Goal: Task Accomplishment & Management: Manage account settings

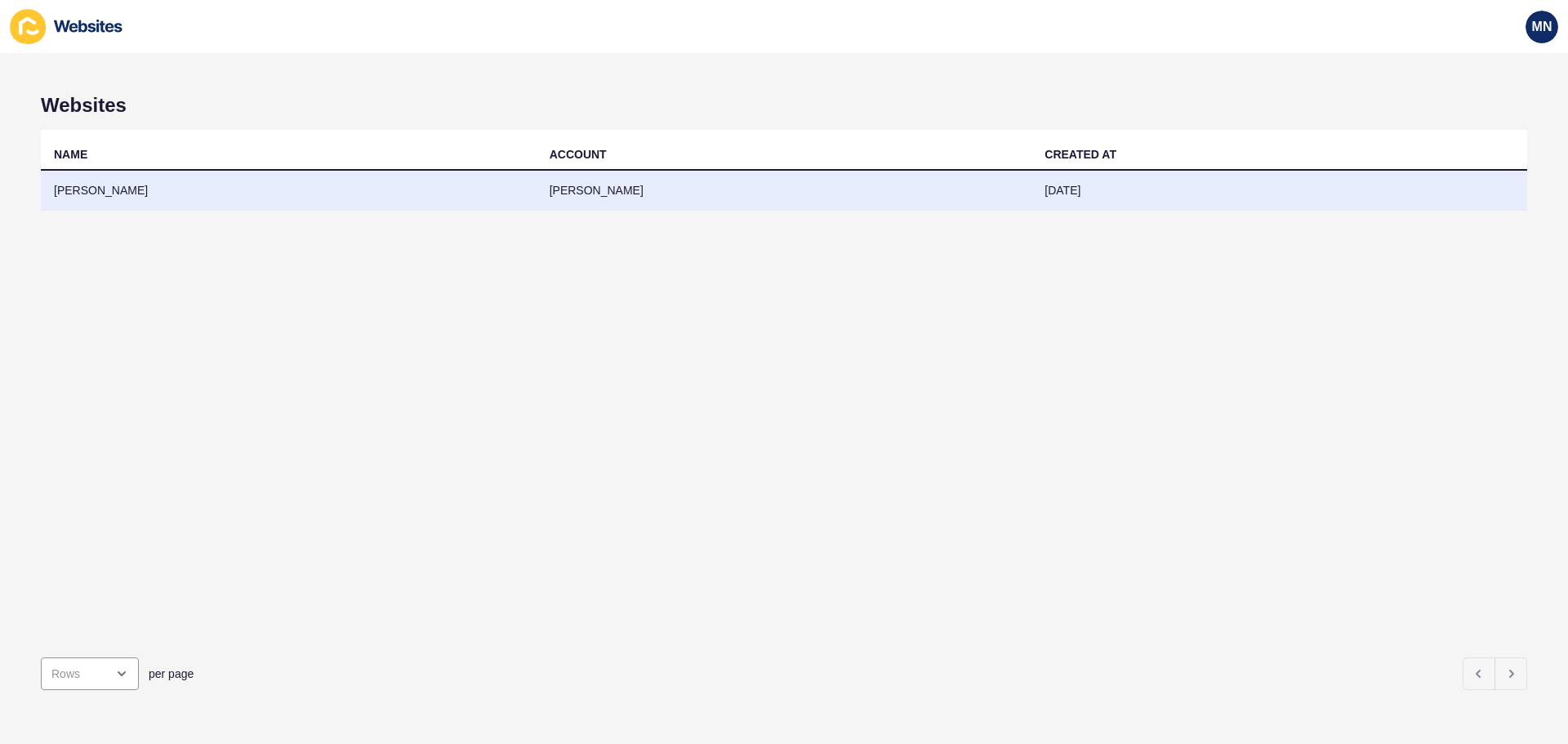
drag, startPoint x: 0, startPoint y: 0, endPoint x: 138, endPoint y: 193, distance: 237.3
click at [138, 193] on td "[PERSON_NAME]" at bounding box center [288, 191] width 496 height 40
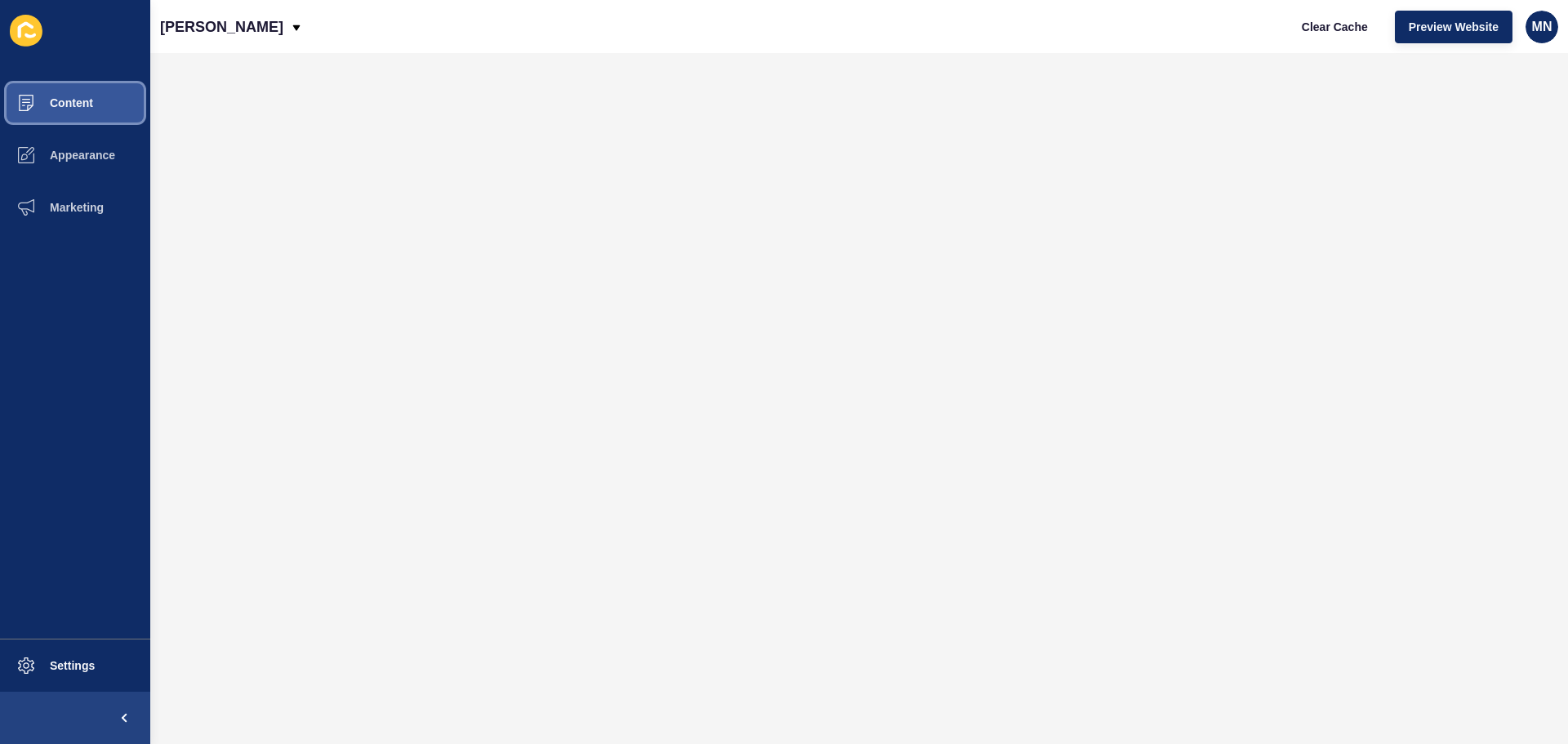
click at [99, 95] on button "Content" at bounding box center [75, 102] width 150 height 52
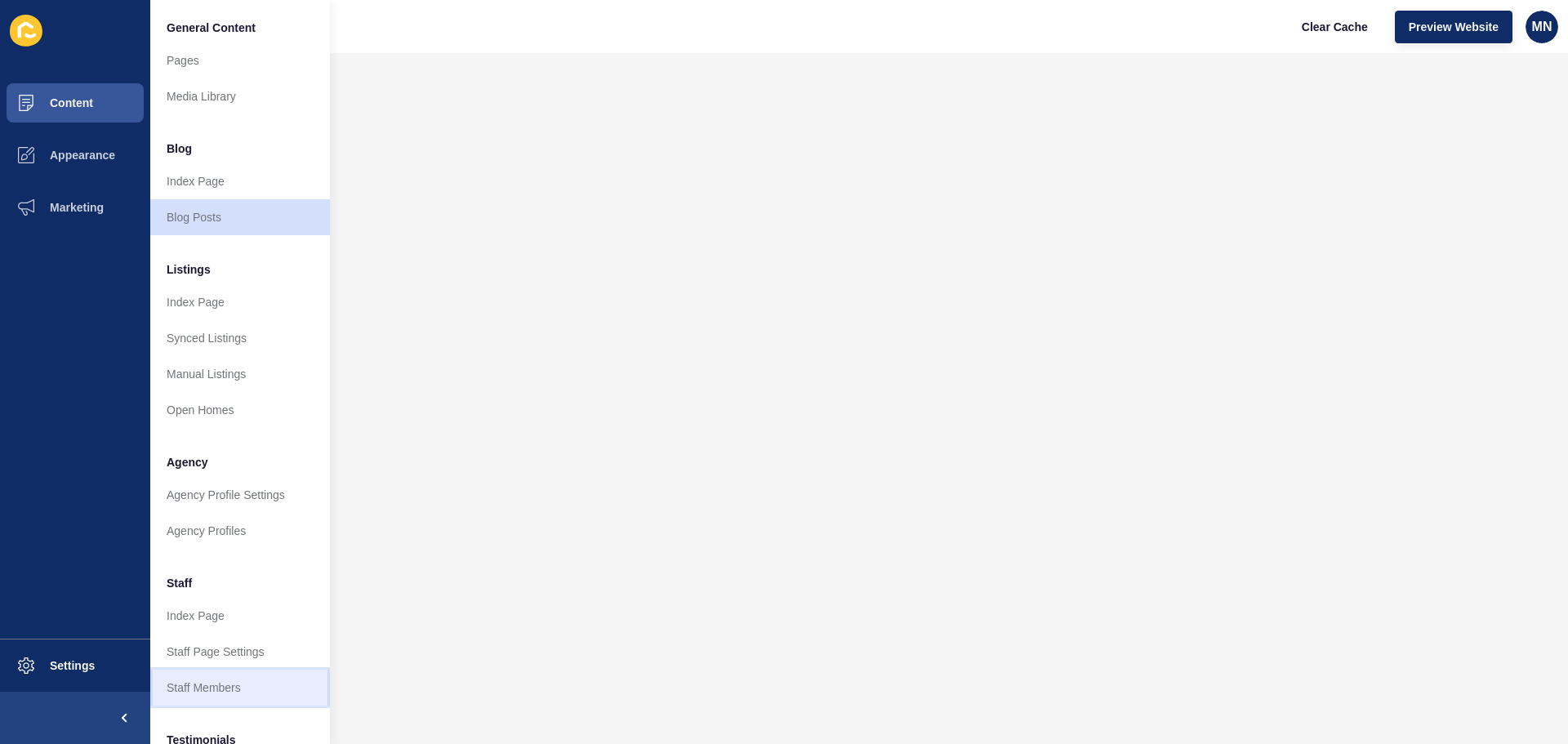
click at [199, 674] on link "Staff Members" at bounding box center [240, 687] width 180 height 36
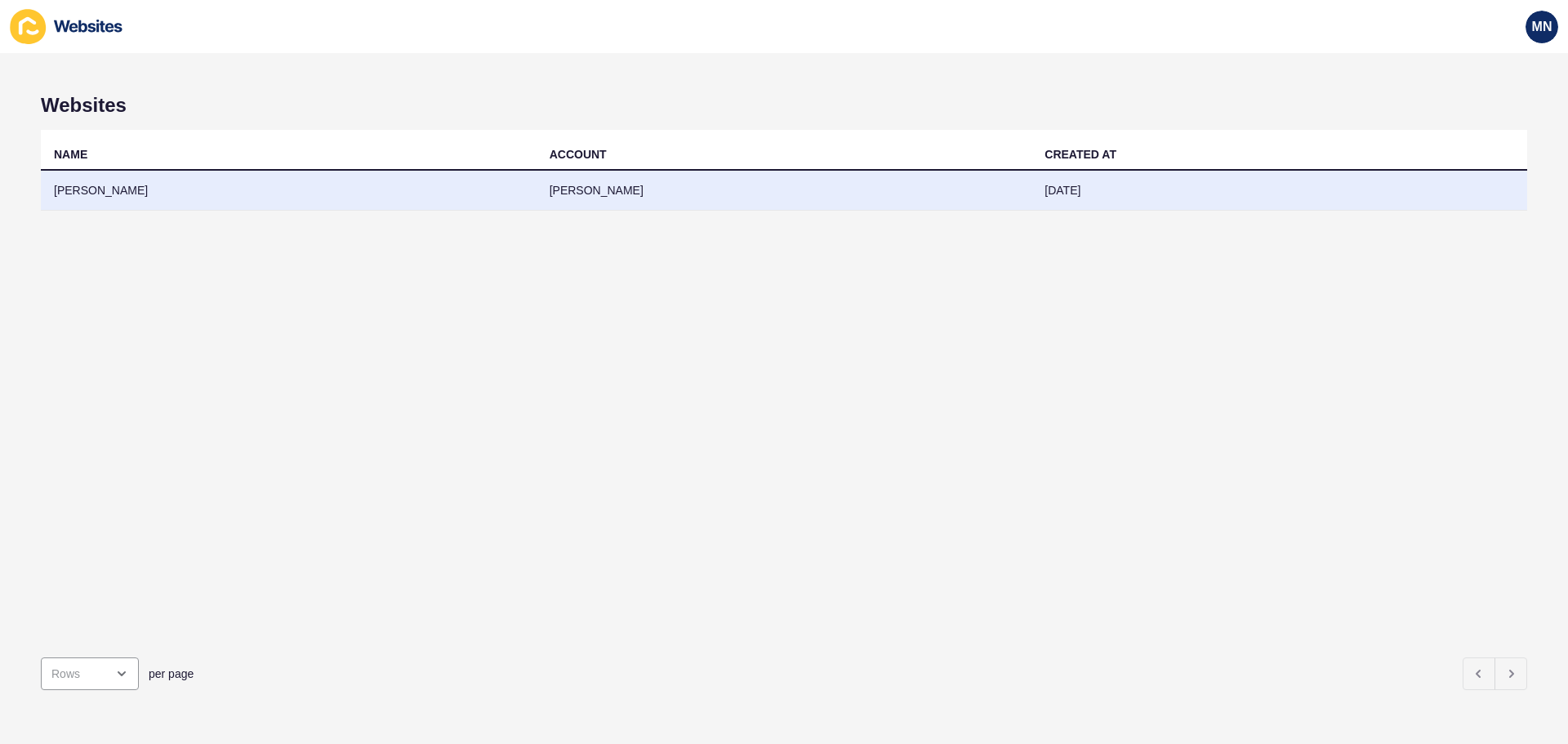
click at [176, 203] on td "[PERSON_NAME]" at bounding box center [288, 191] width 496 height 40
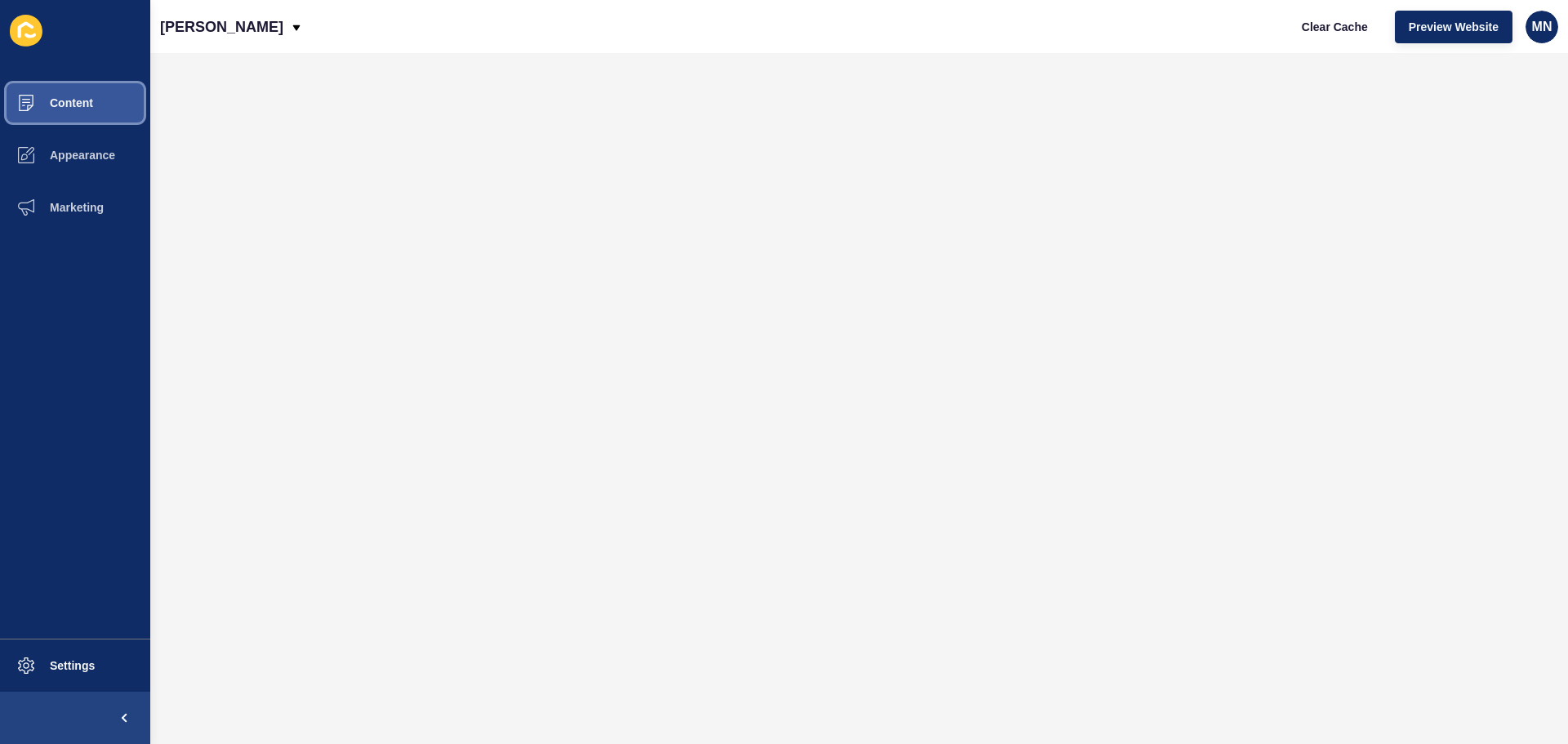
click at [91, 97] on span "Content" at bounding box center [44, 103] width 96 height 13
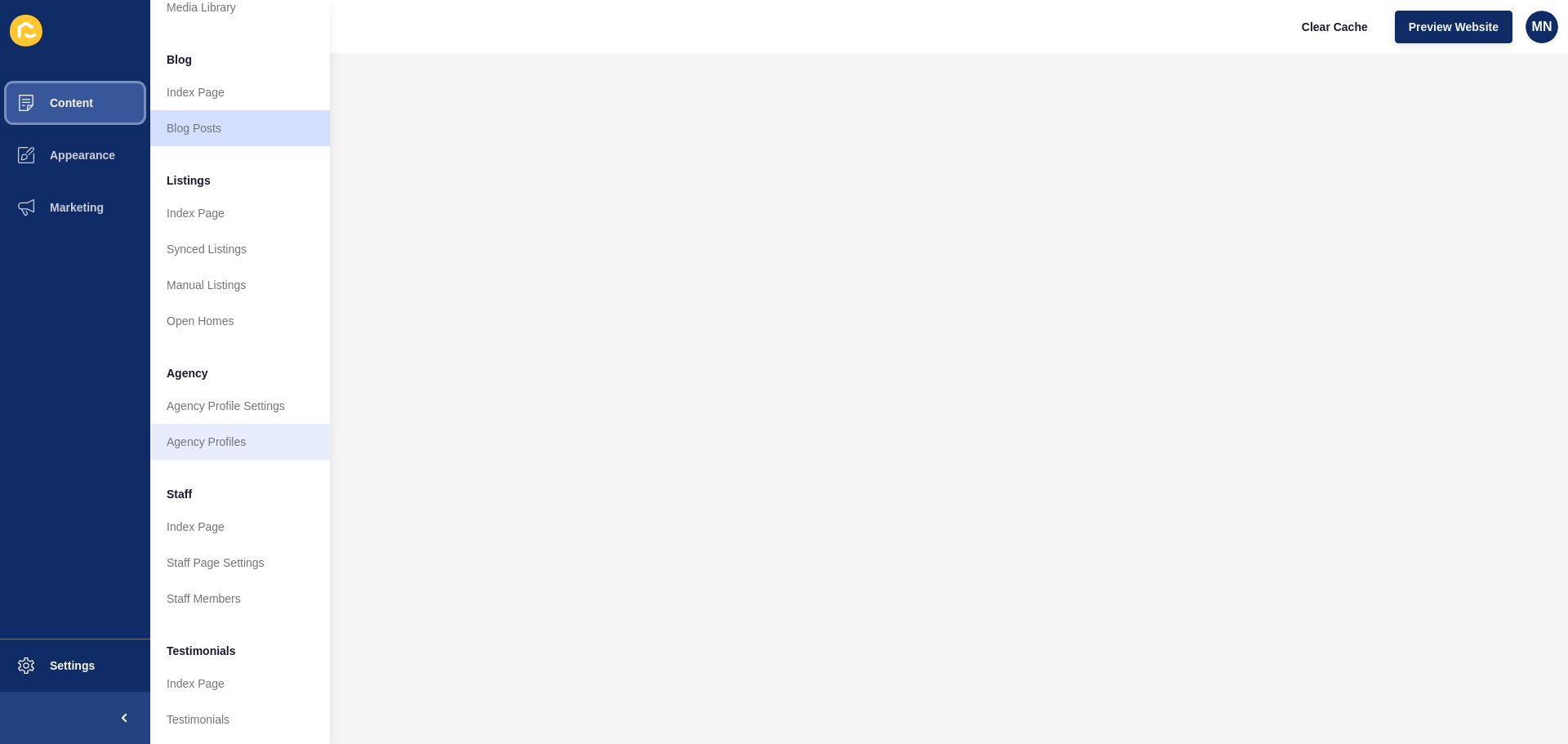
scroll to position [164, 0]
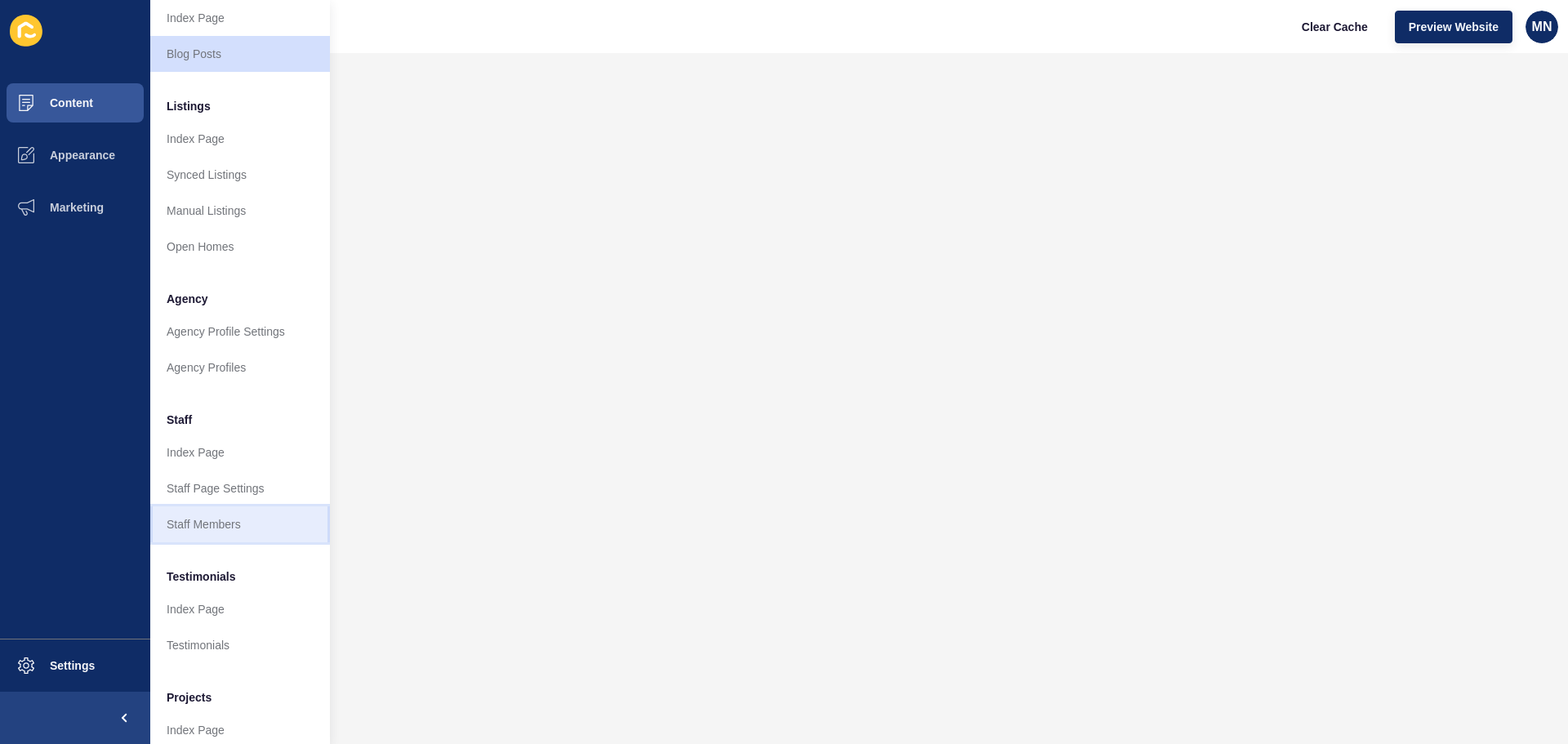
click at [225, 525] on link "Staff Members" at bounding box center [240, 525] width 180 height 36
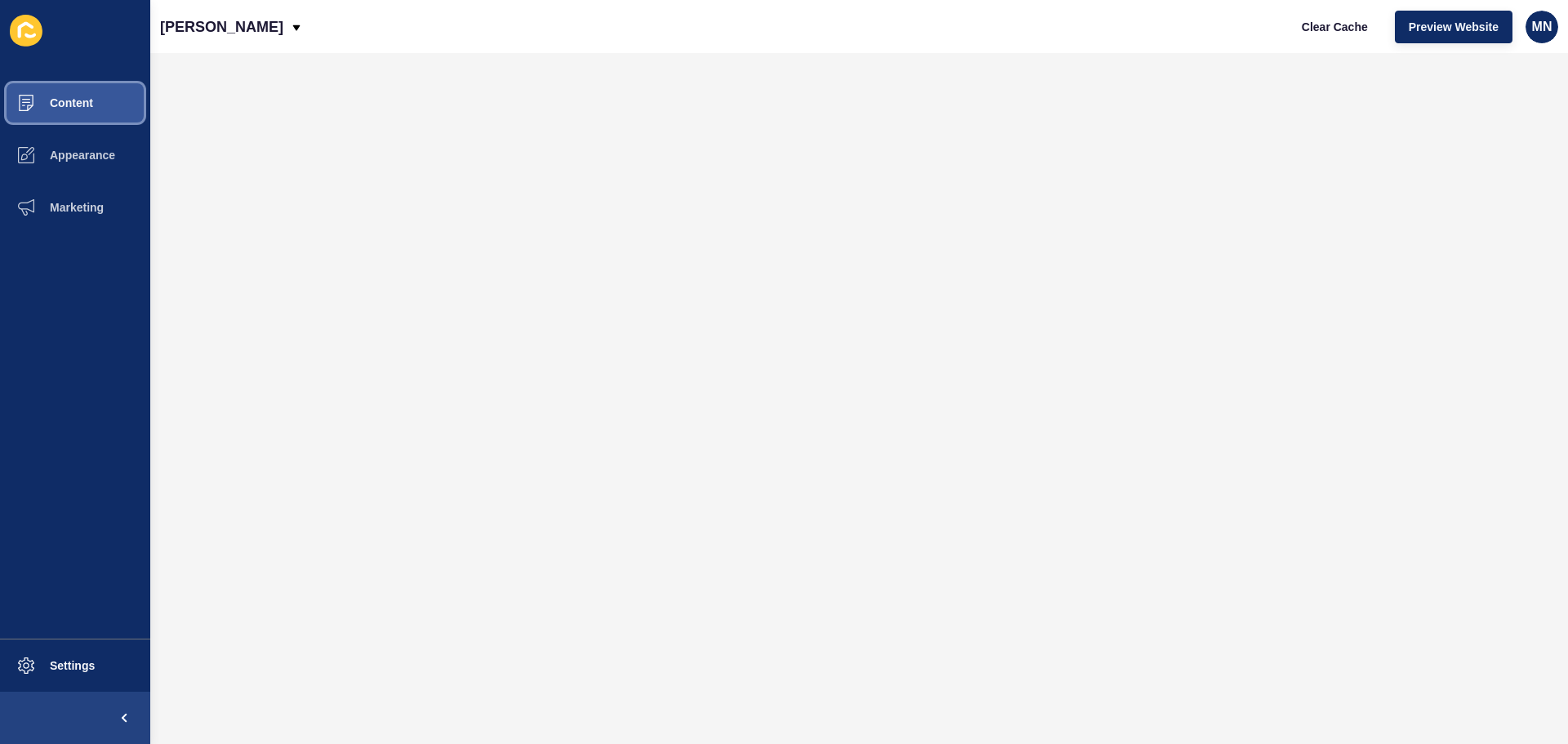
click at [93, 109] on button "Content" at bounding box center [75, 102] width 150 height 52
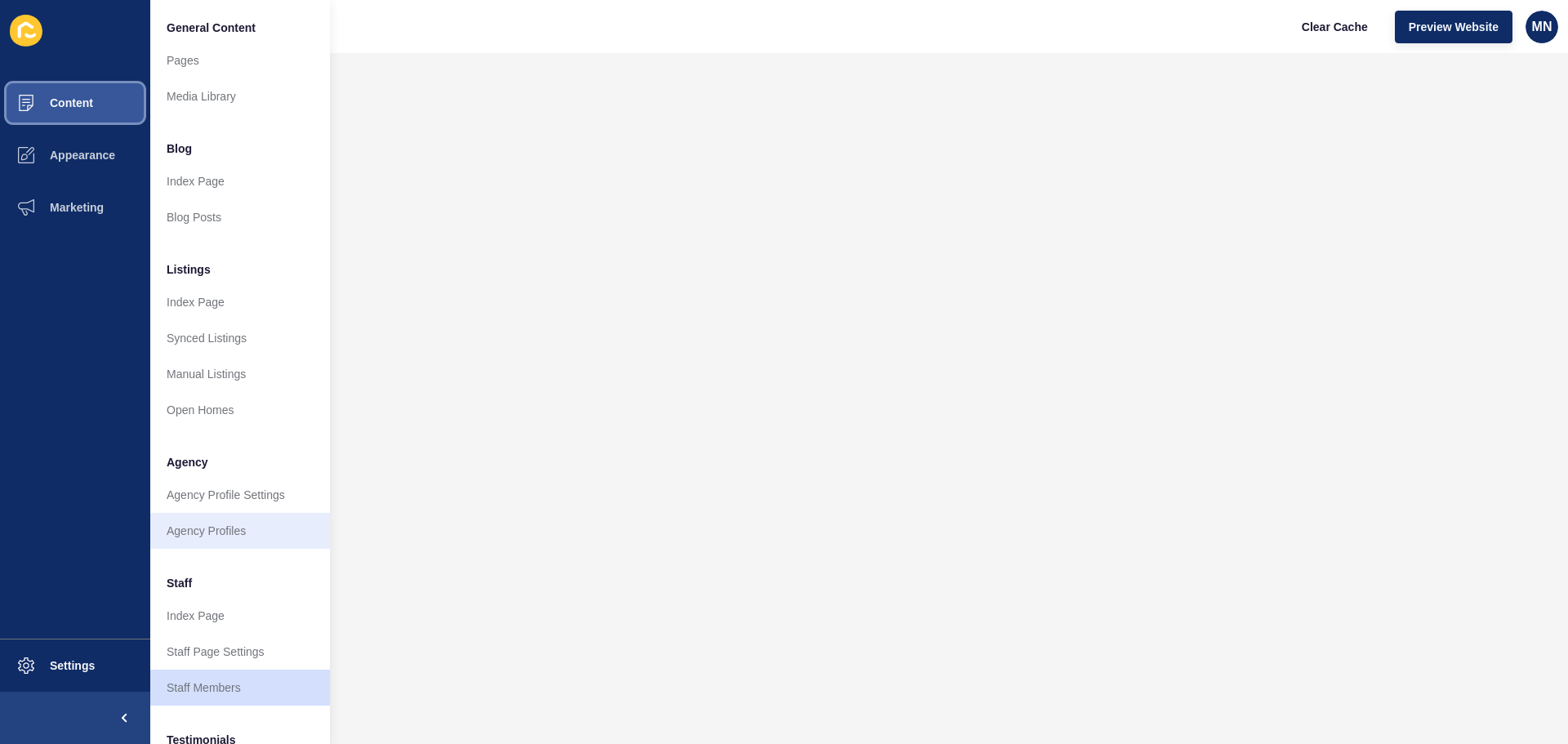
scroll to position [225, 0]
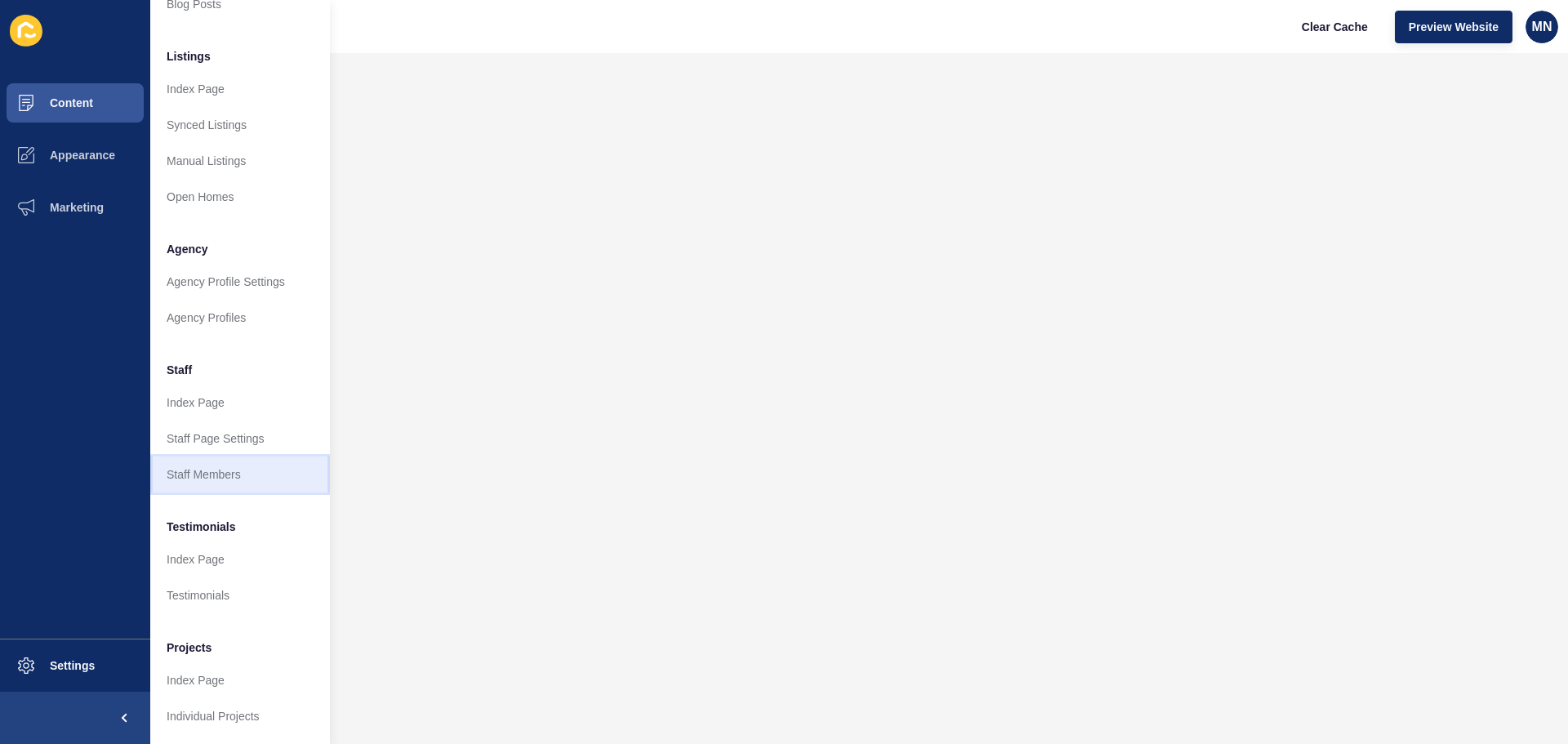
click at [225, 467] on link "Staff Members" at bounding box center [240, 475] width 180 height 36
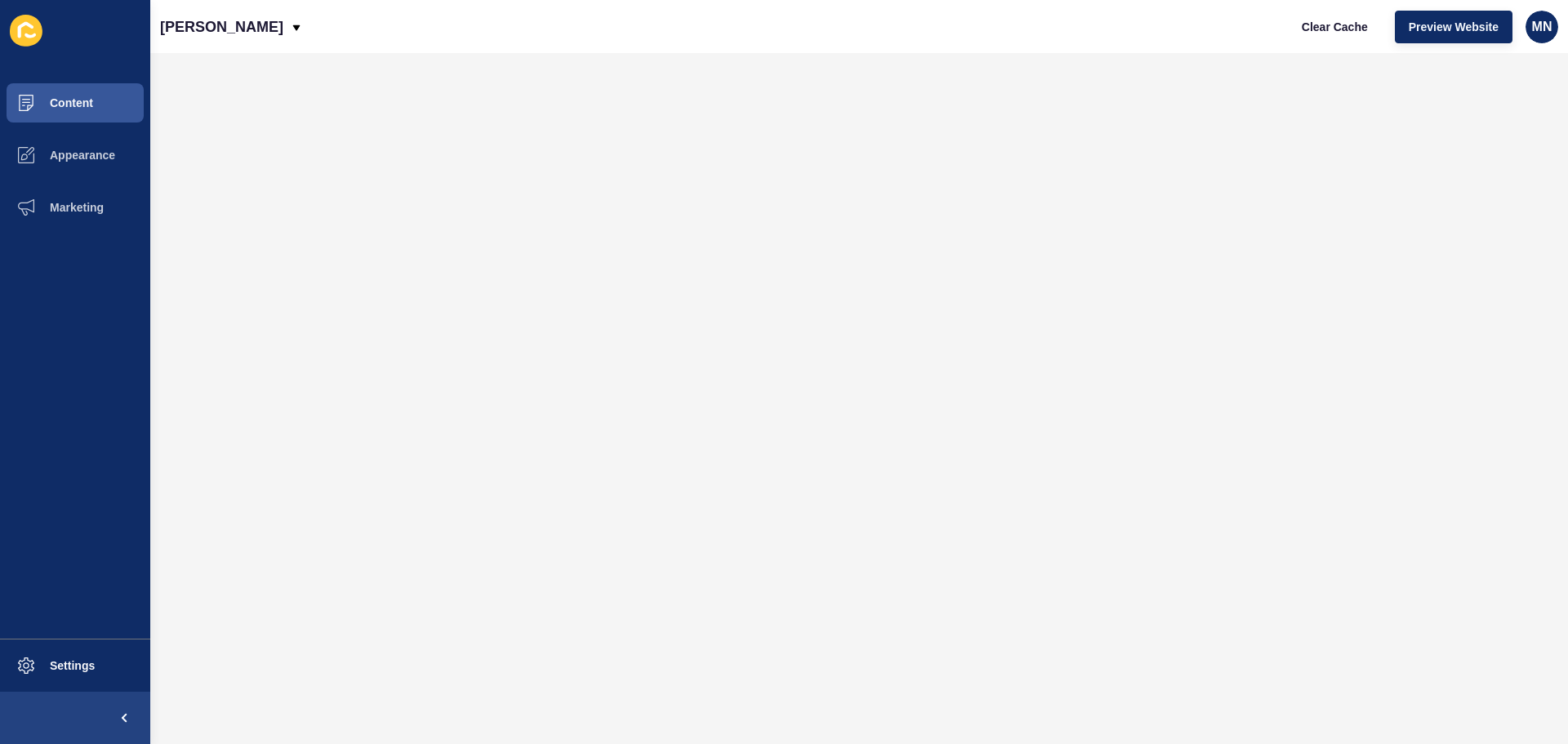
scroll to position [0, 0]
click at [77, 97] on span "Content" at bounding box center [44, 103] width 96 height 13
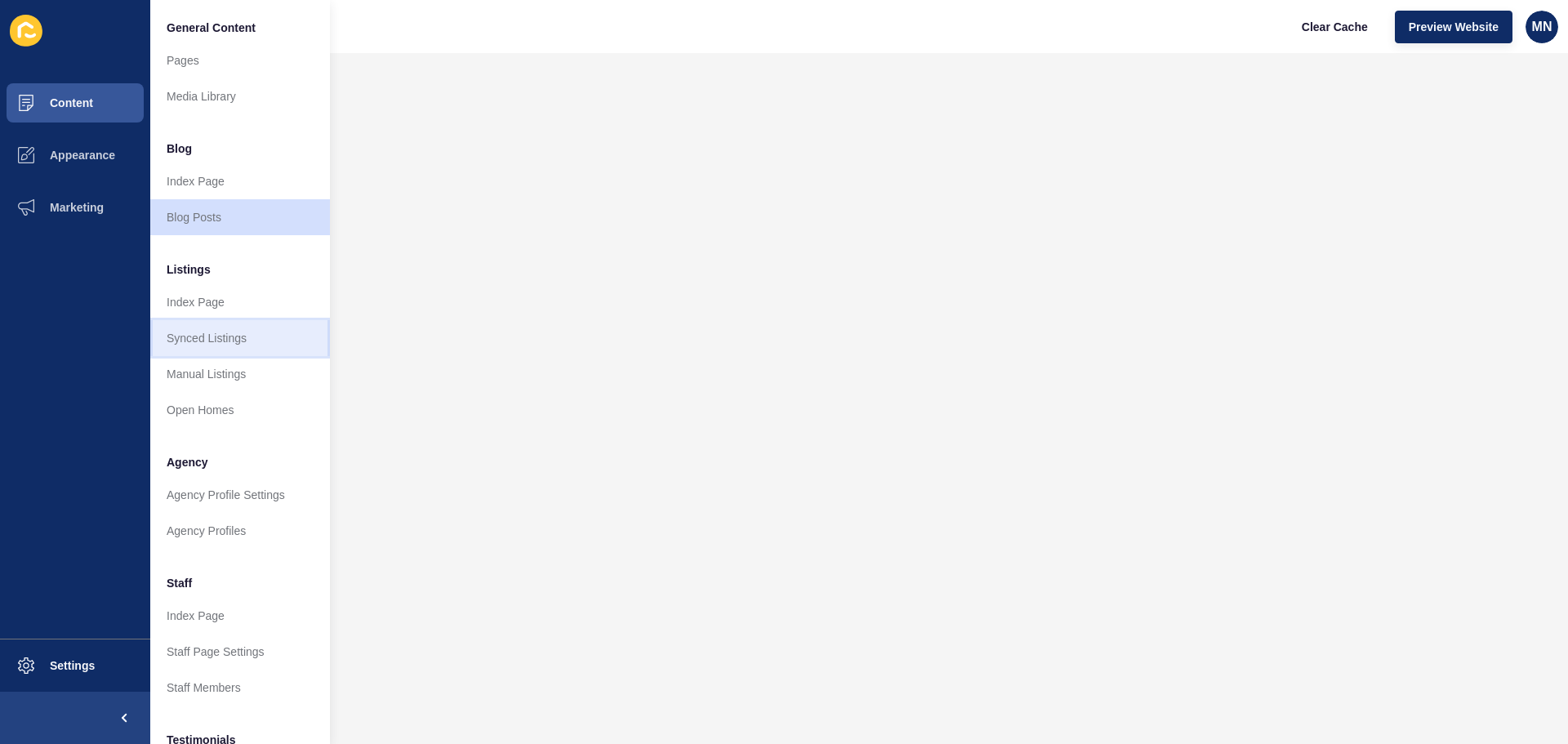
click at [224, 336] on link "Synced Listings" at bounding box center [240, 338] width 180 height 36
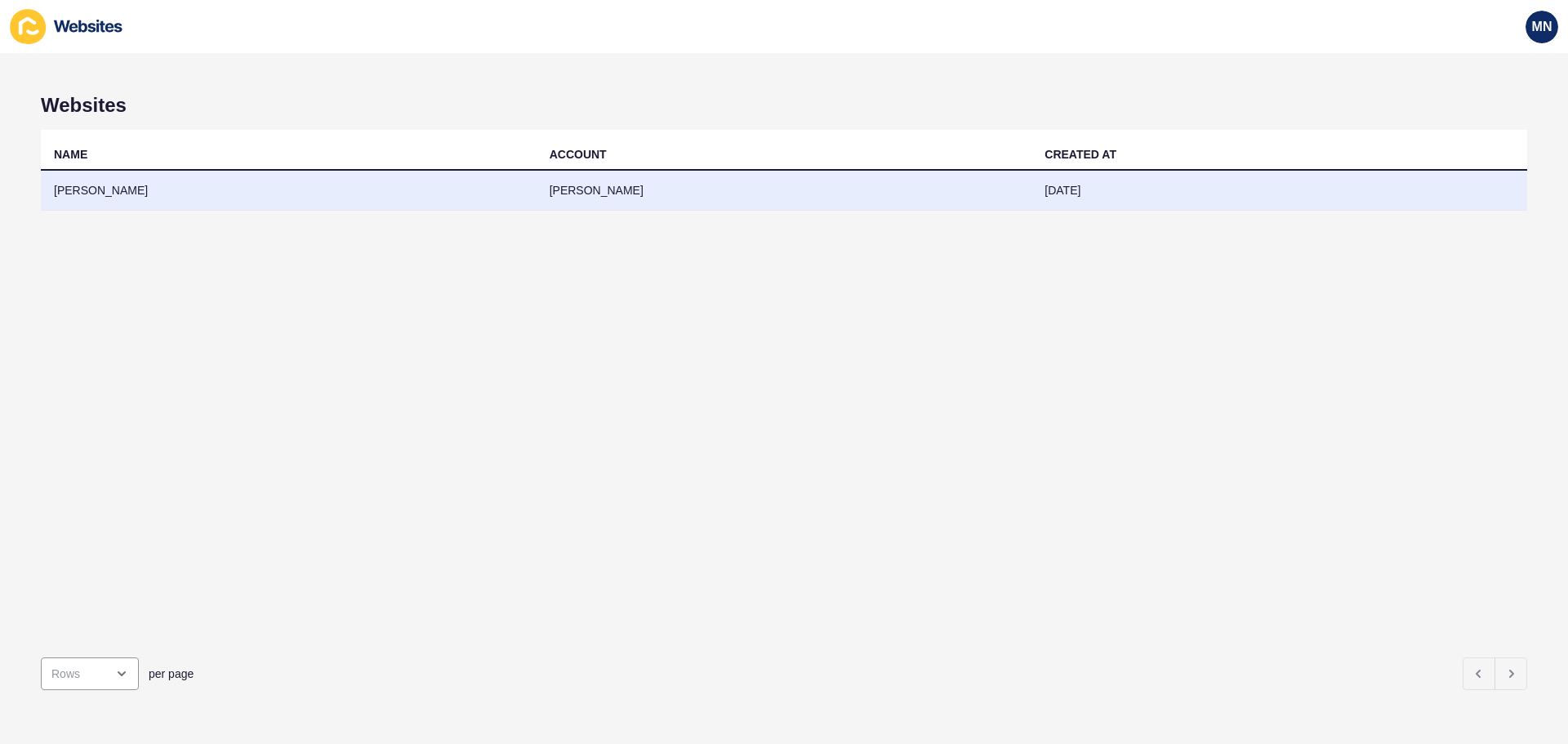
click at [121, 177] on td "[PERSON_NAME]" at bounding box center [288, 191] width 496 height 40
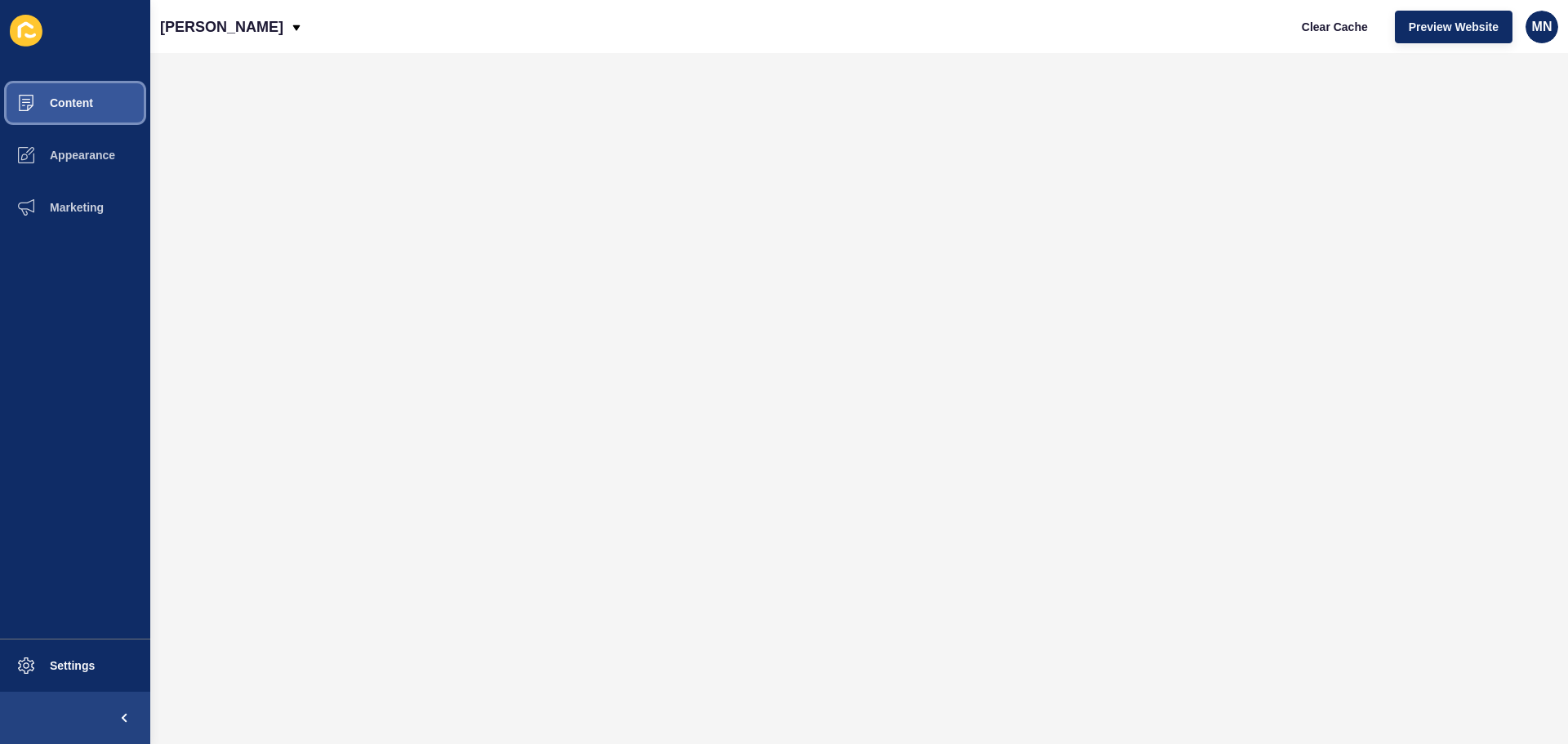
click at [89, 105] on span "Content" at bounding box center [44, 103] width 96 height 13
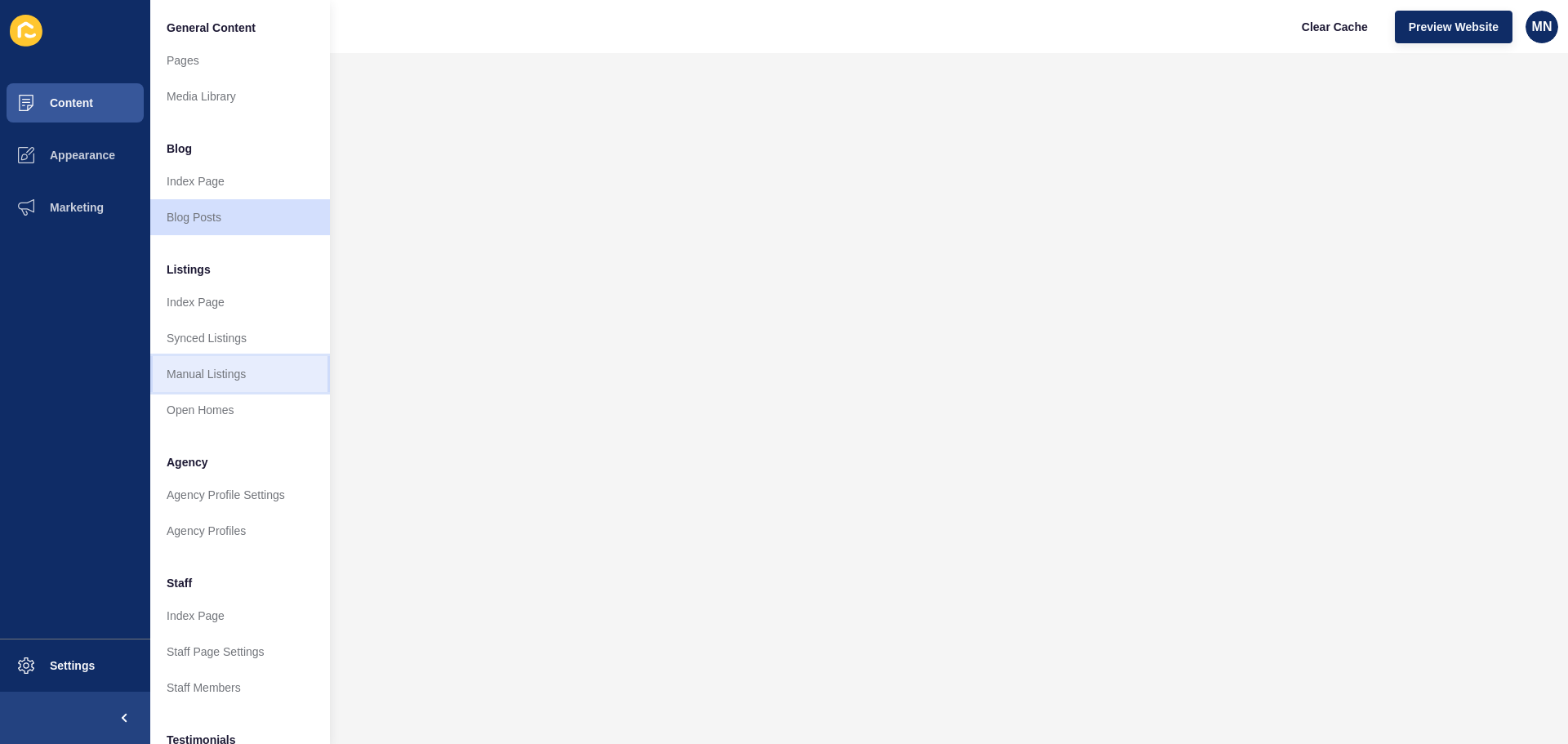
click at [209, 370] on link "Manual Listings" at bounding box center [240, 374] width 180 height 36
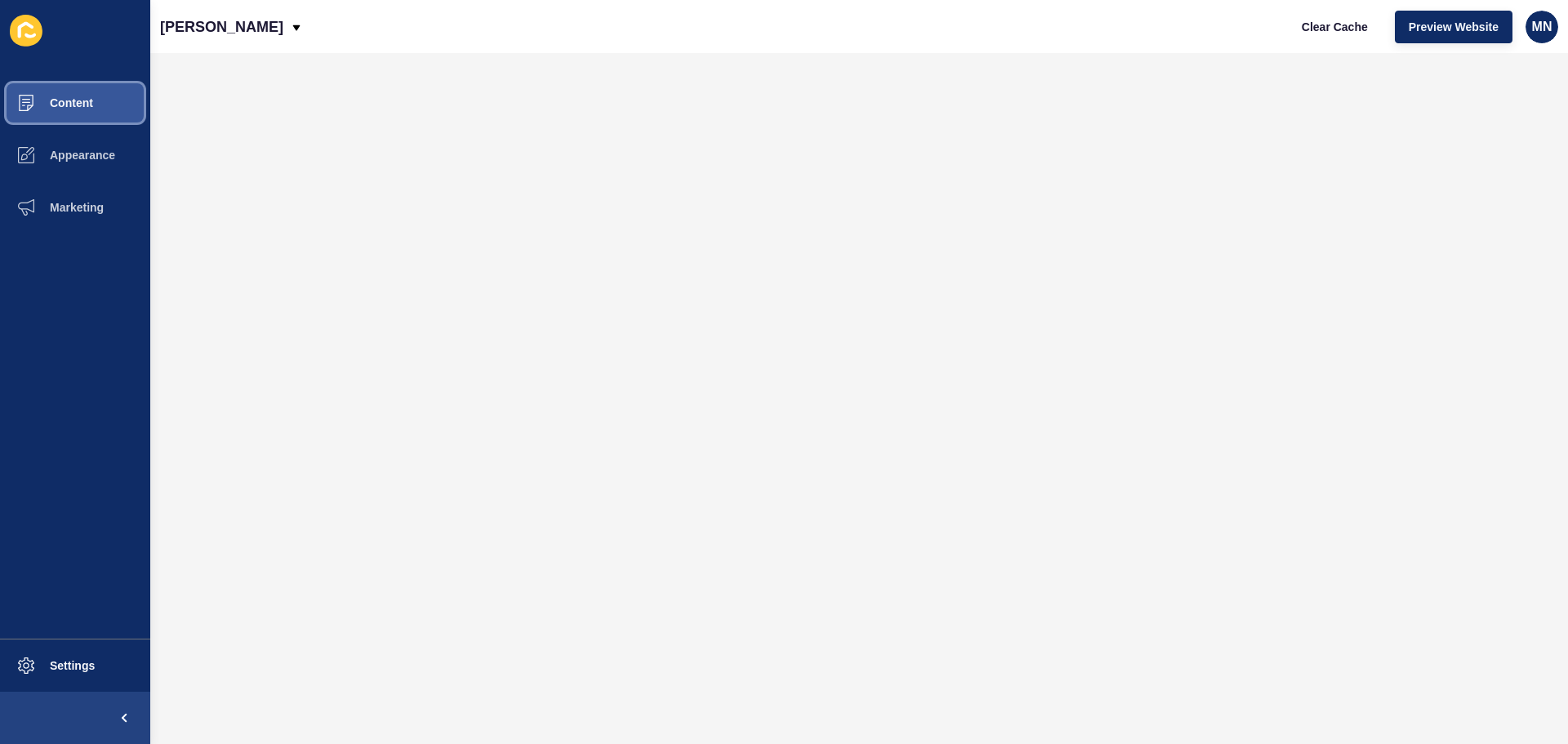
click at [64, 96] on span "Content" at bounding box center [44, 103] width 96 height 13
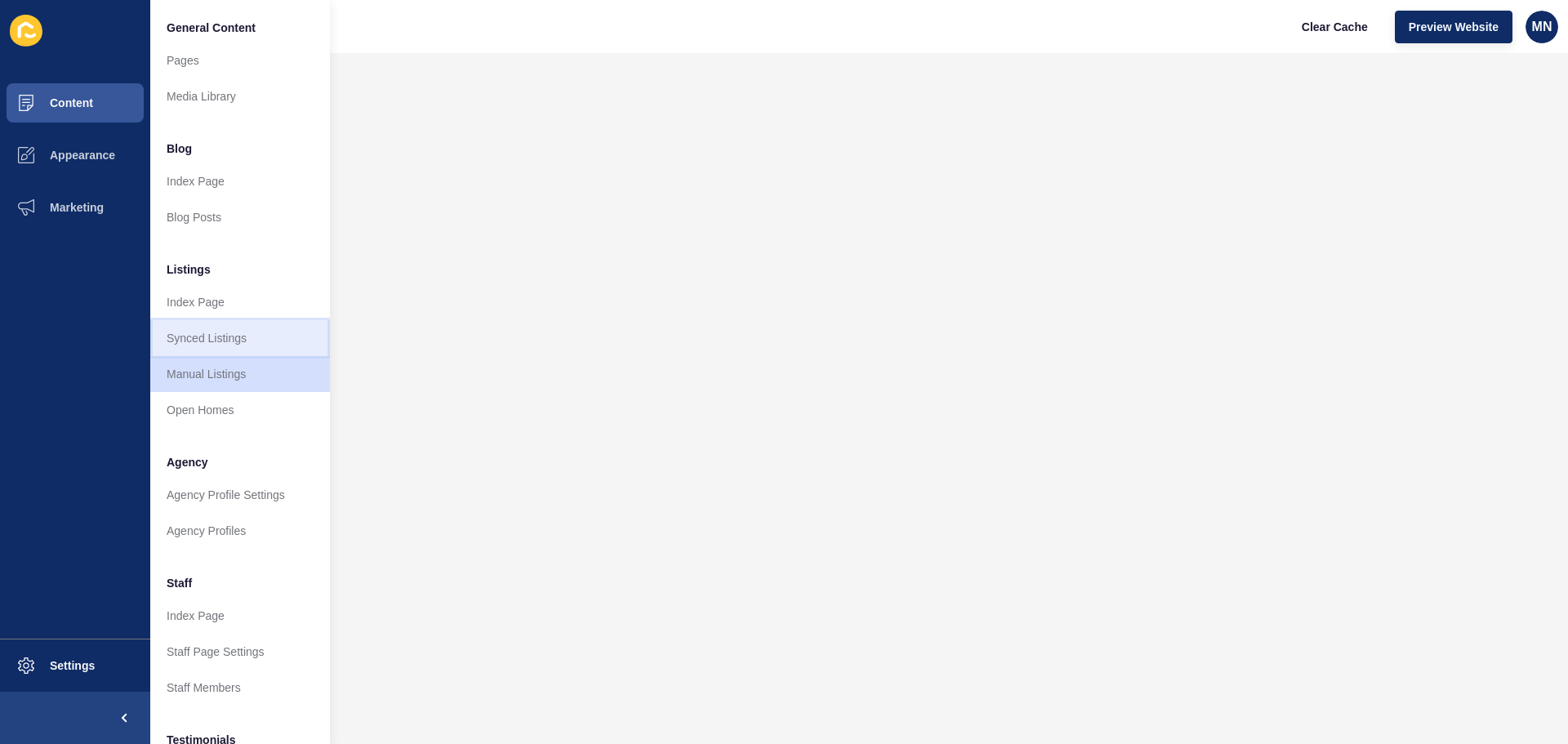
click at [202, 345] on link "Synced Listings" at bounding box center [240, 338] width 180 height 36
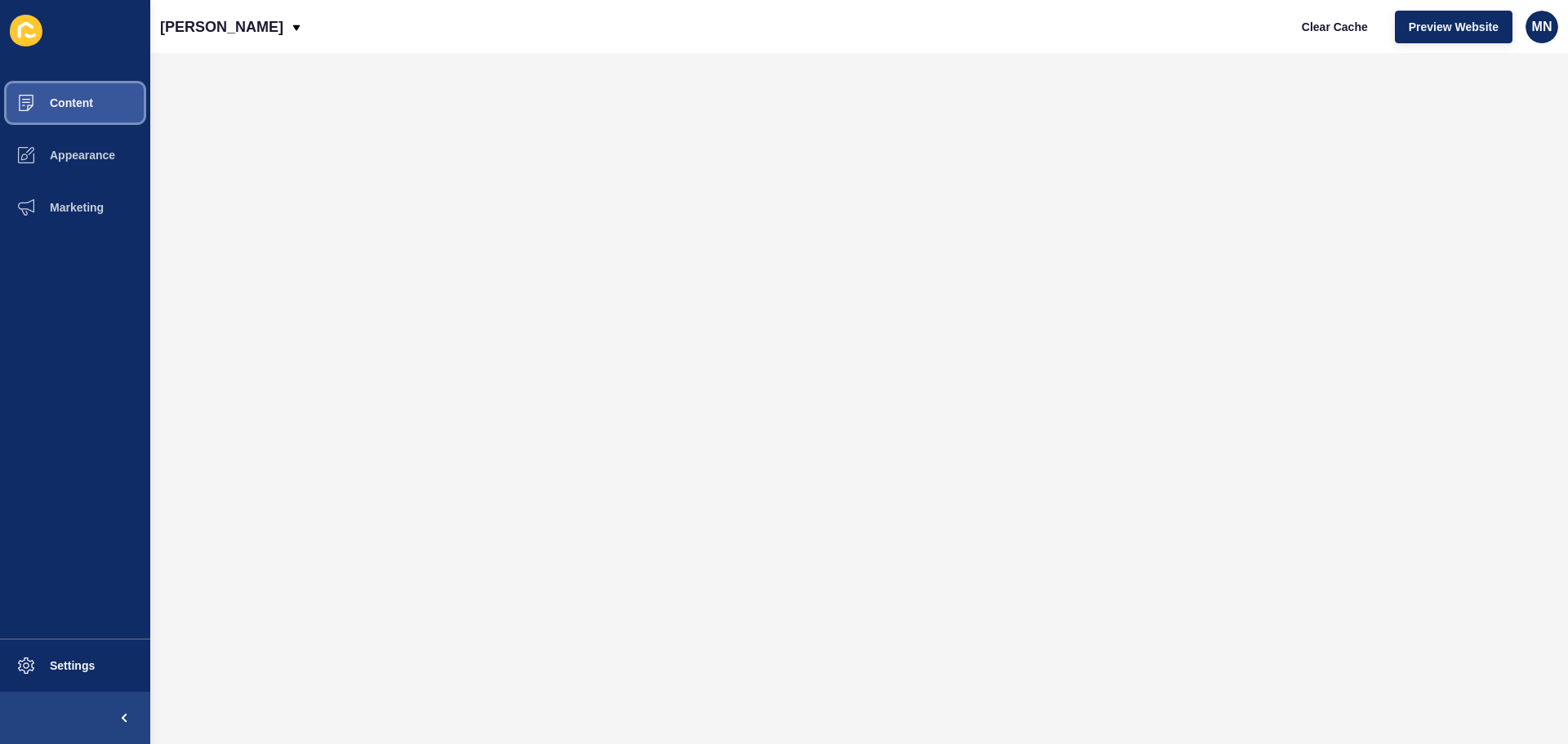
click at [84, 103] on span "Content" at bounding box center [44, 103] width 96 height 13
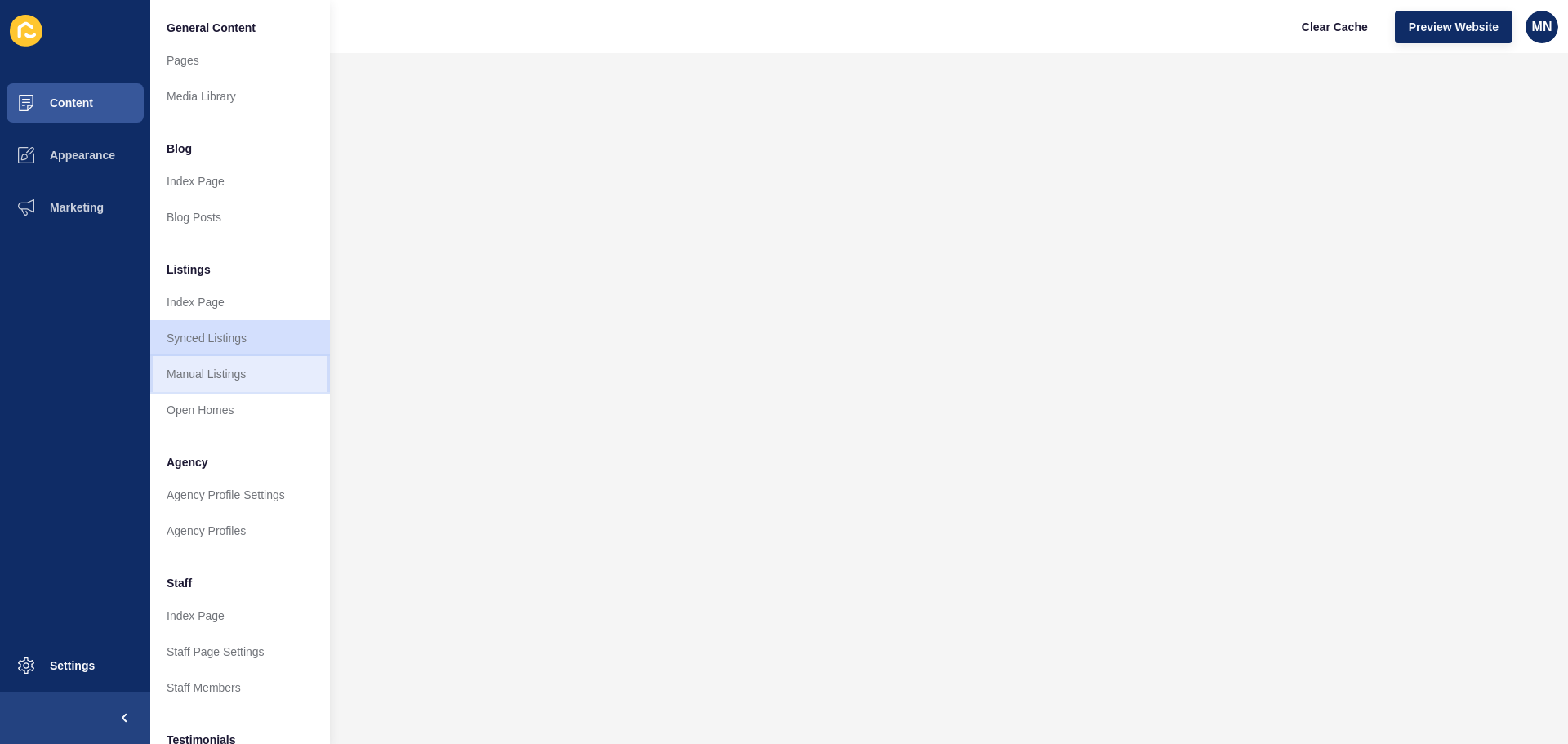
click at [206, 371] on link "Manual Listings" at bounding box center [240, 374] width 180 height 36
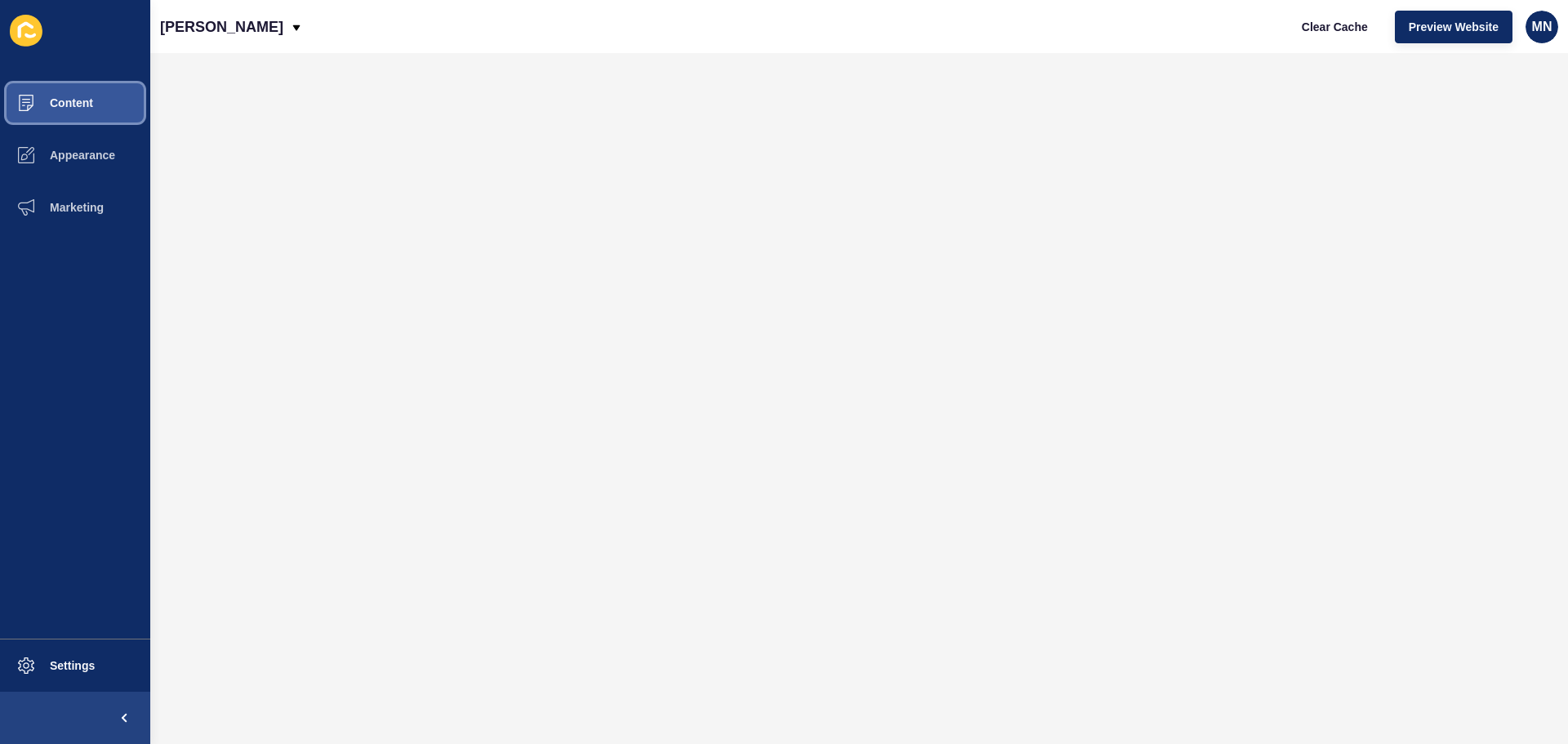
click at [109, 100] on button "Content" at bounding box center [75, 102] width 150 height 52
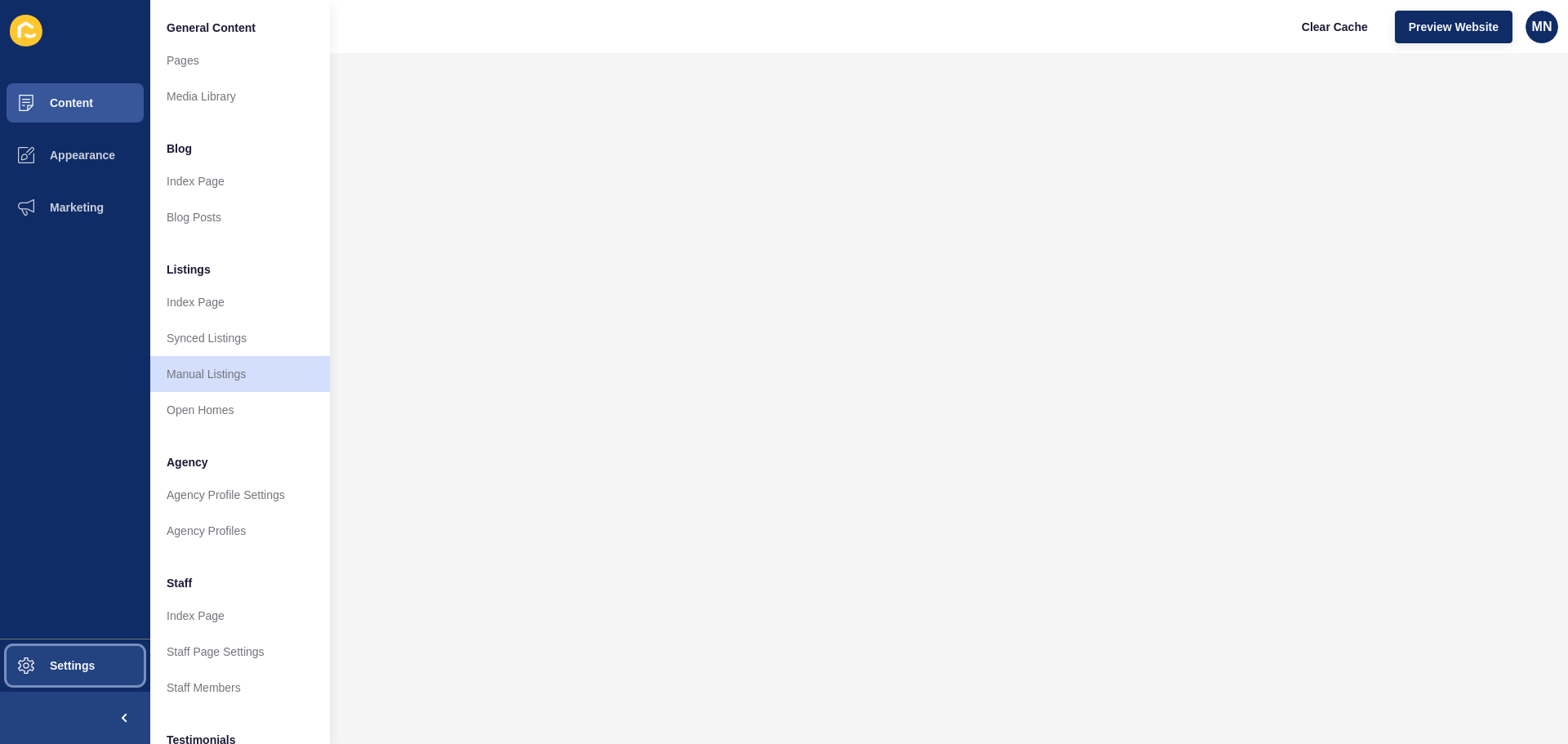
click at [81, 682] on button "Settings" at bounding box center [75, 665] width 150 height 52
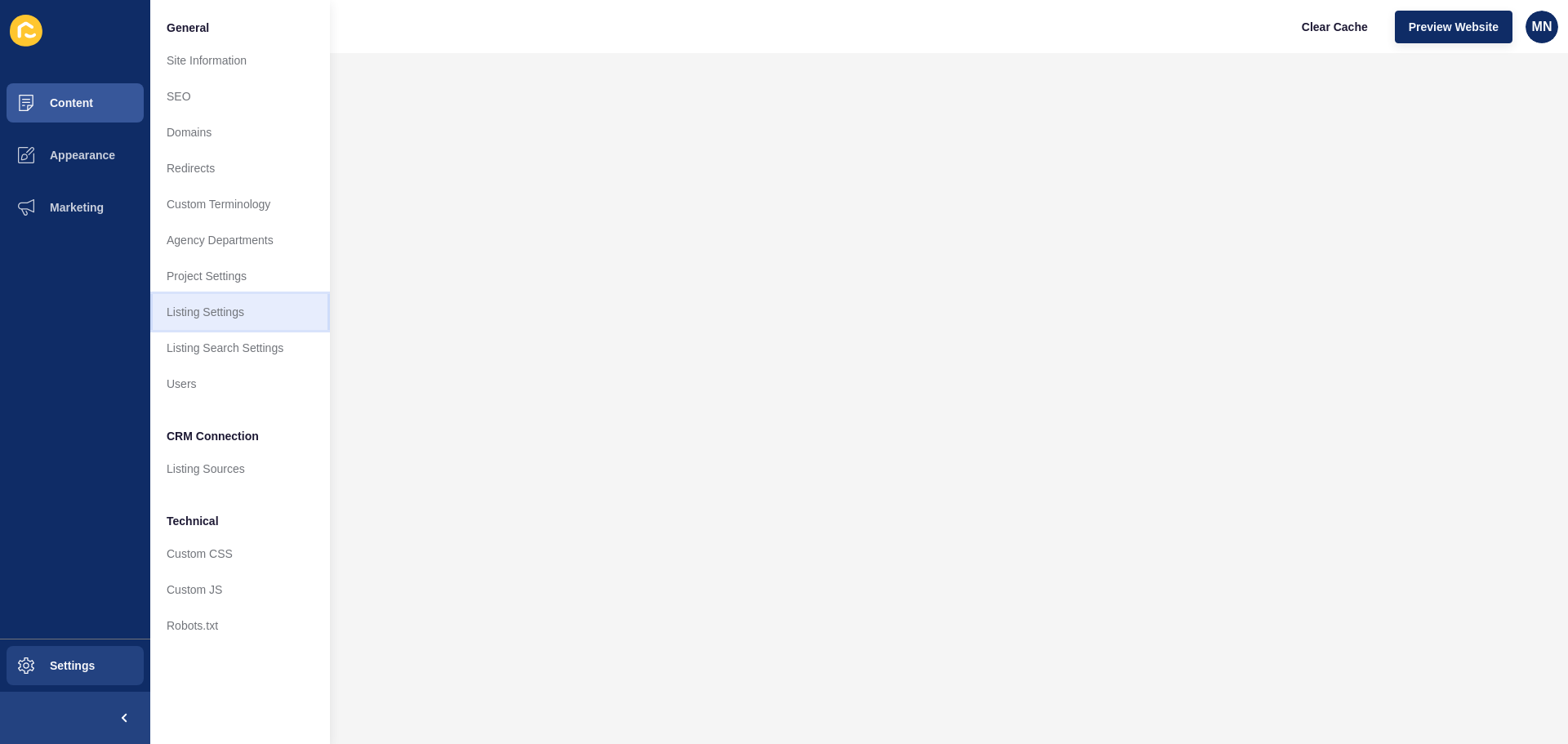
click at [200, 303] on link "Listing Settings" at bounding box center [240, 312] width 180 height 36
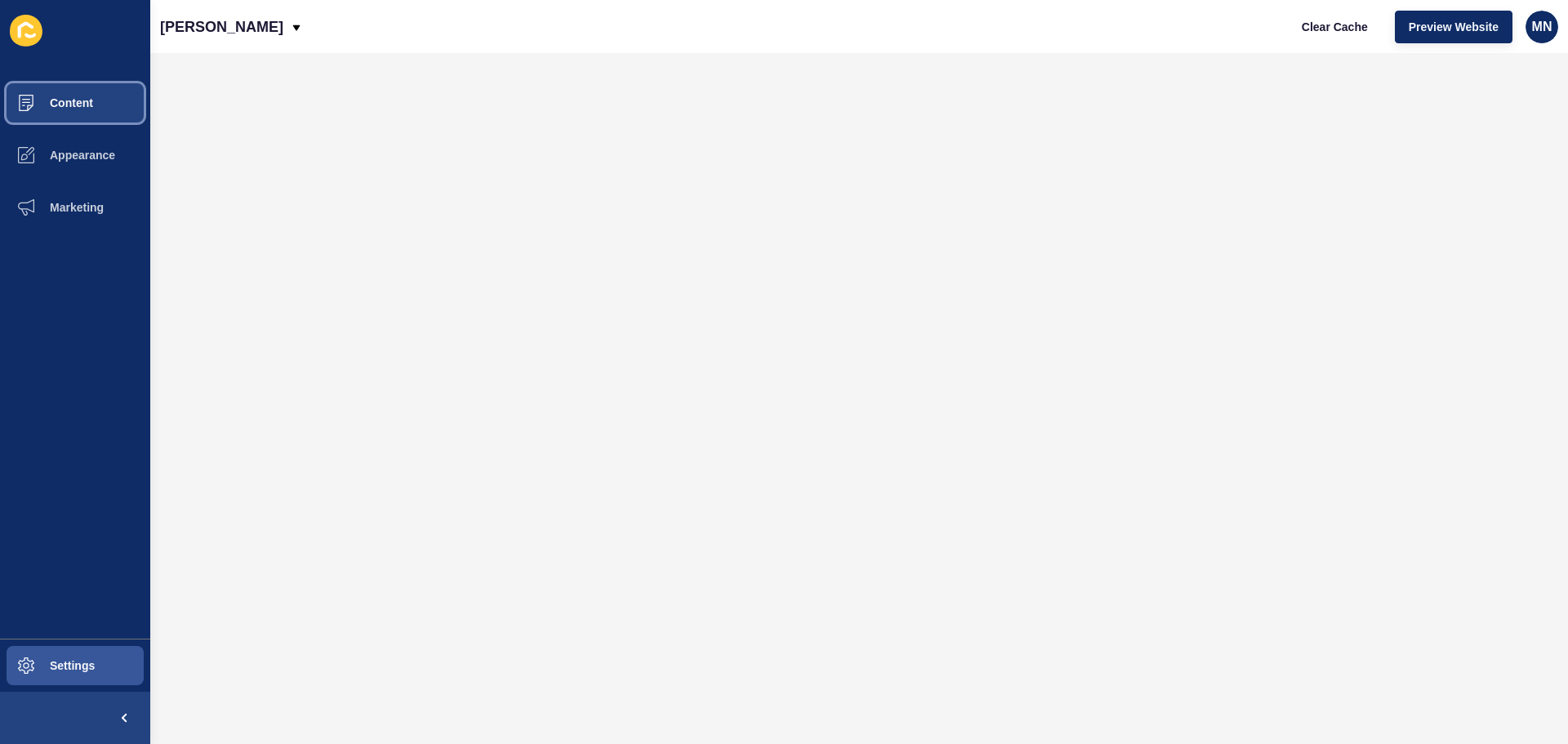
click at [78, 97] on span "Content" at bounding box center [44, 103] width 96 height 13
